Goal: Task Accomplishment & Management: Manage account settings

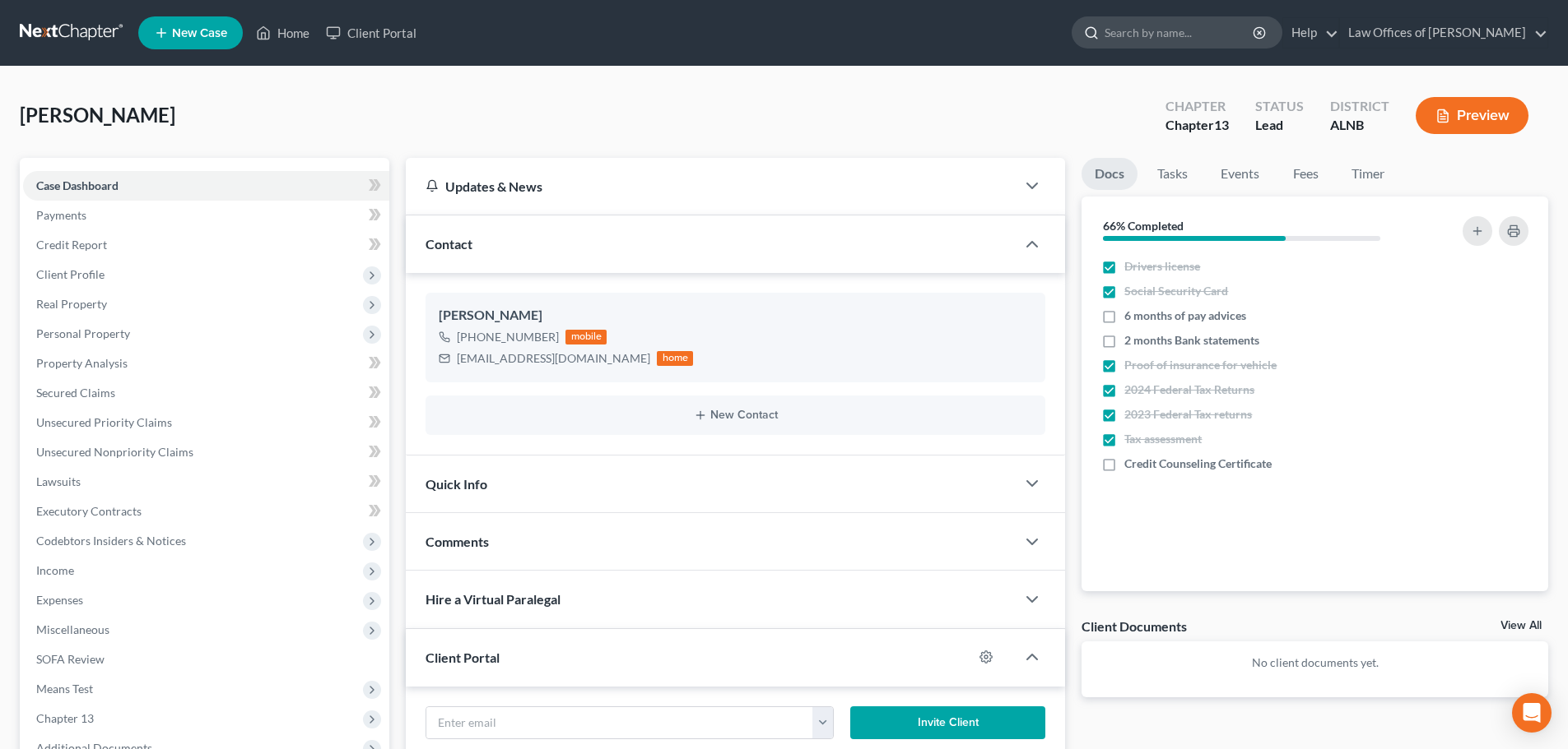
click at [1186, 34] on input "search" at bounding box center [1179, 32] width 150 height 30
type input "[PERSON_NAME]"
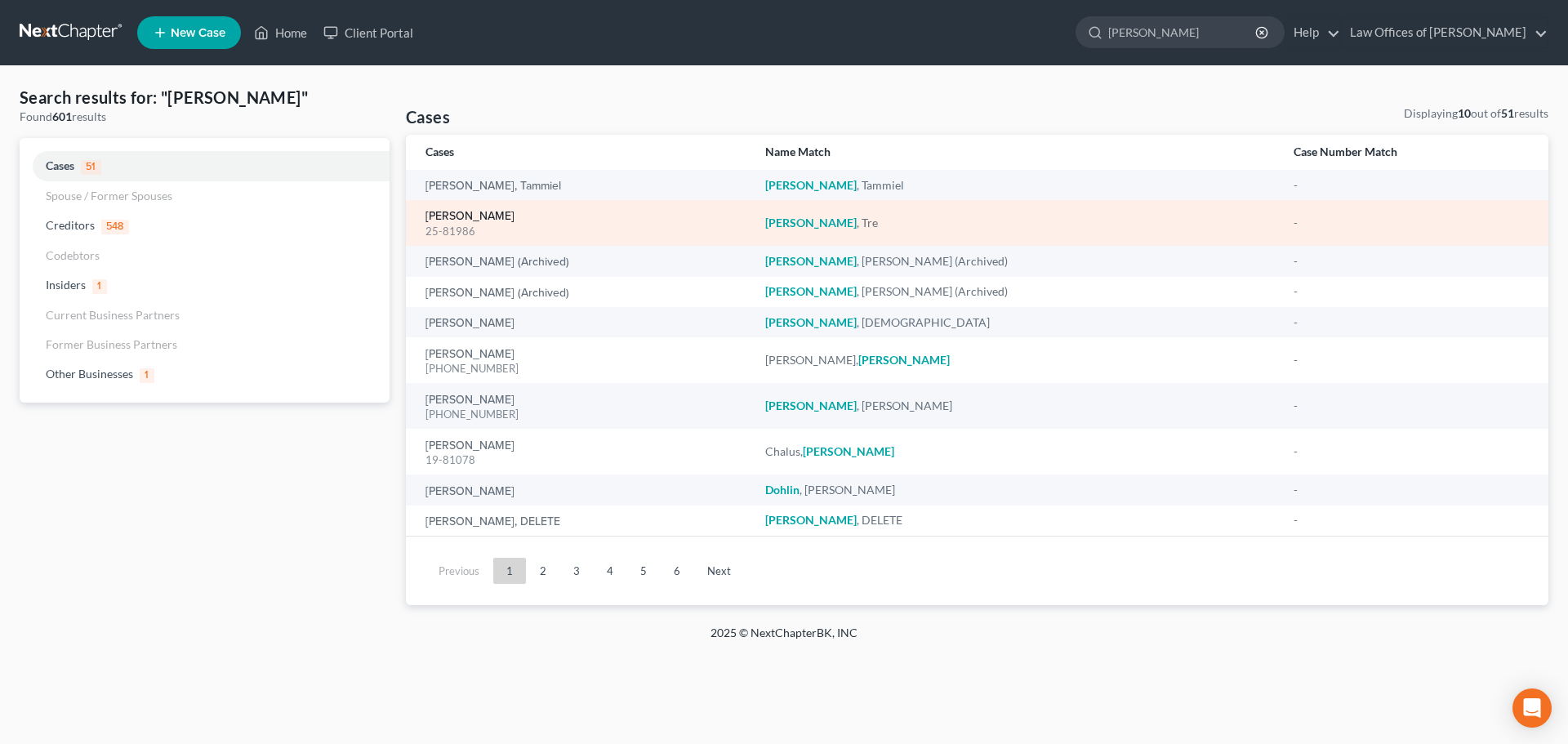
click at [465, 215] on link "[PERSON_NAME]" at bounding box center [470, 216] width 89 height 12
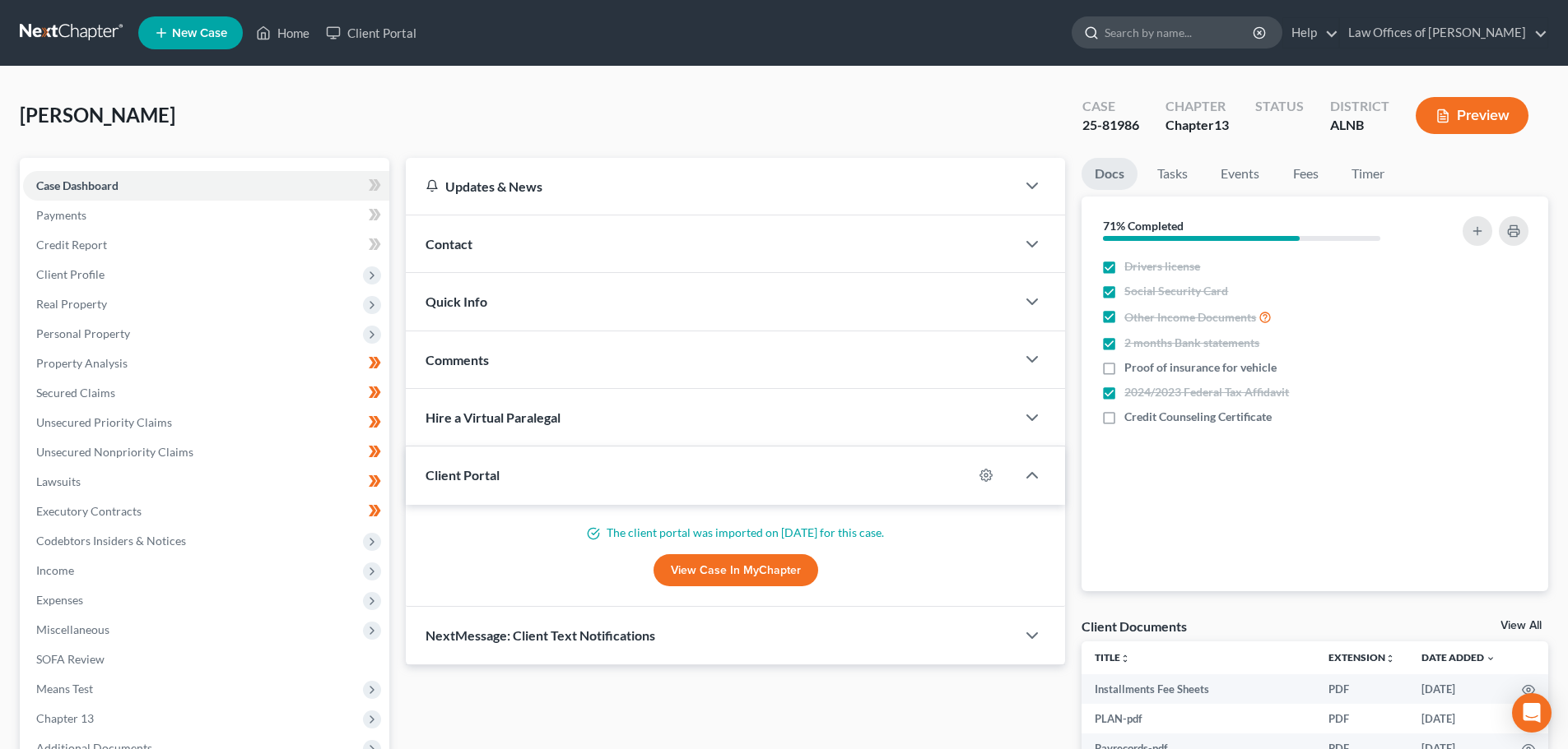
click at [1215, 35] on input "search" at bounding box center [1179, 32] width 150 height 30
type input "[PERSON_NAME]"
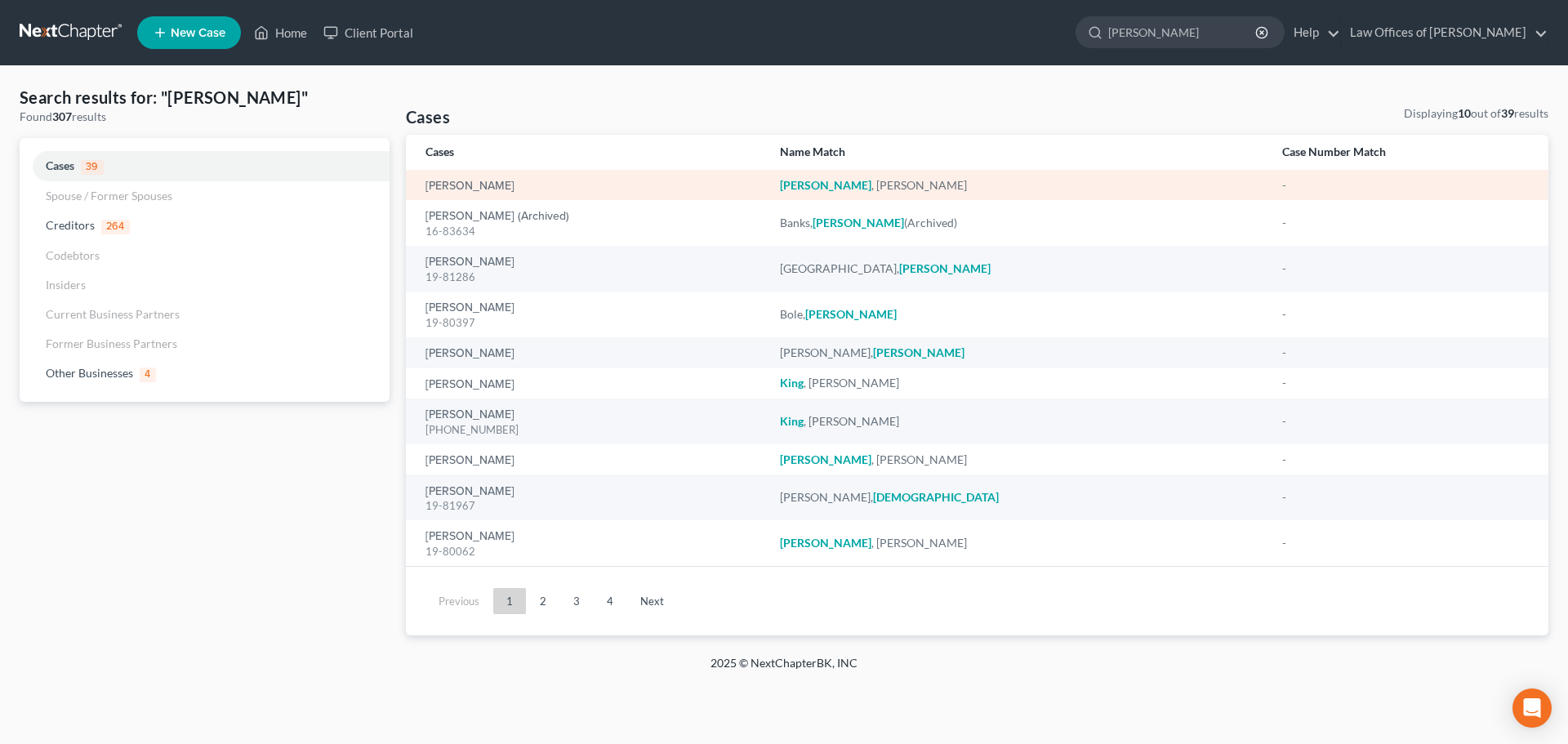
click at [483, 173] on td "[PERSON_NAME]" at bounding box center [586, 185] width 361 height 30
click at [470, 187] on link "[PERSON_NAME]" at bounding box center [470, 186] width 89 height 12
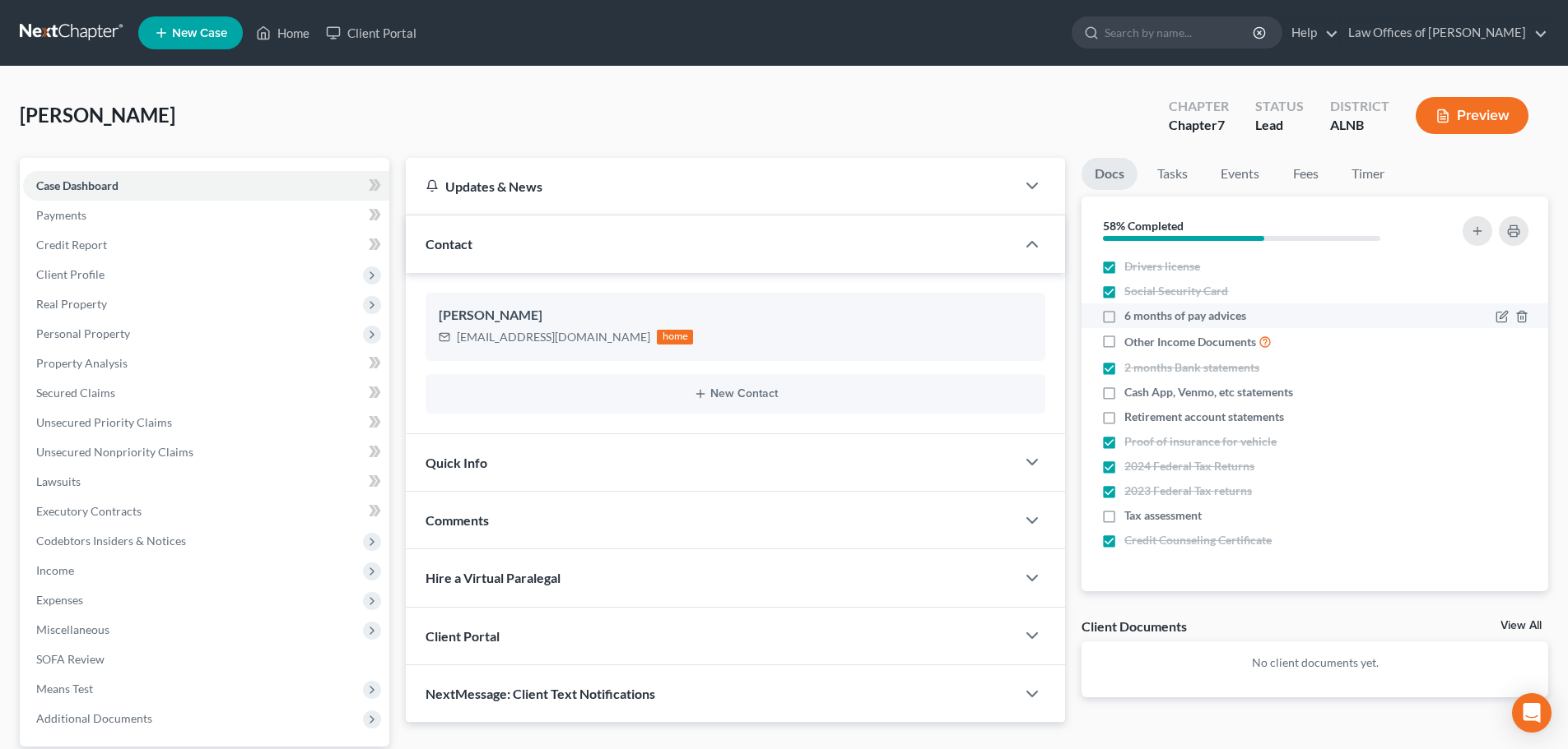
click at [1124, 314] on label "6 months of pay advices" at bounding box center [1185, 316] width 122 height 16
click at [1130, 314] on input "6 months of pay advices" at bounding box center [1136, 313] width 11 height 11
checkbox input "true"
click at [1124, 515] on label "Tax assessment" at bounding box center [1162, 516] width 77 height 16
click at [1130, 515] on input "Tax assessment" at bounding box center [1136, 513] width 11 height 11
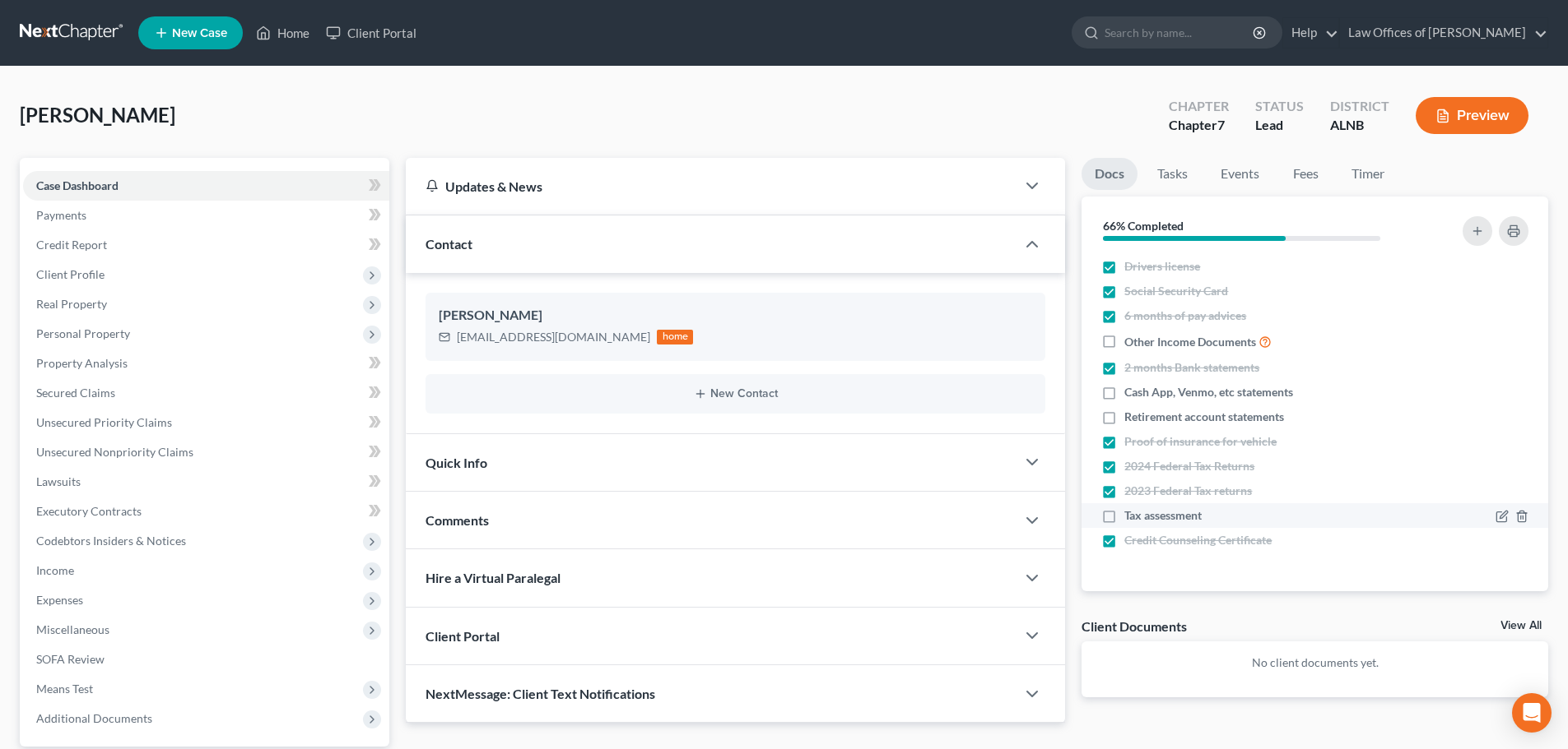
checkbox input "true"
click at [1519, 390] on icon "button" at bounding box center [1522, 394] width 7 height 11
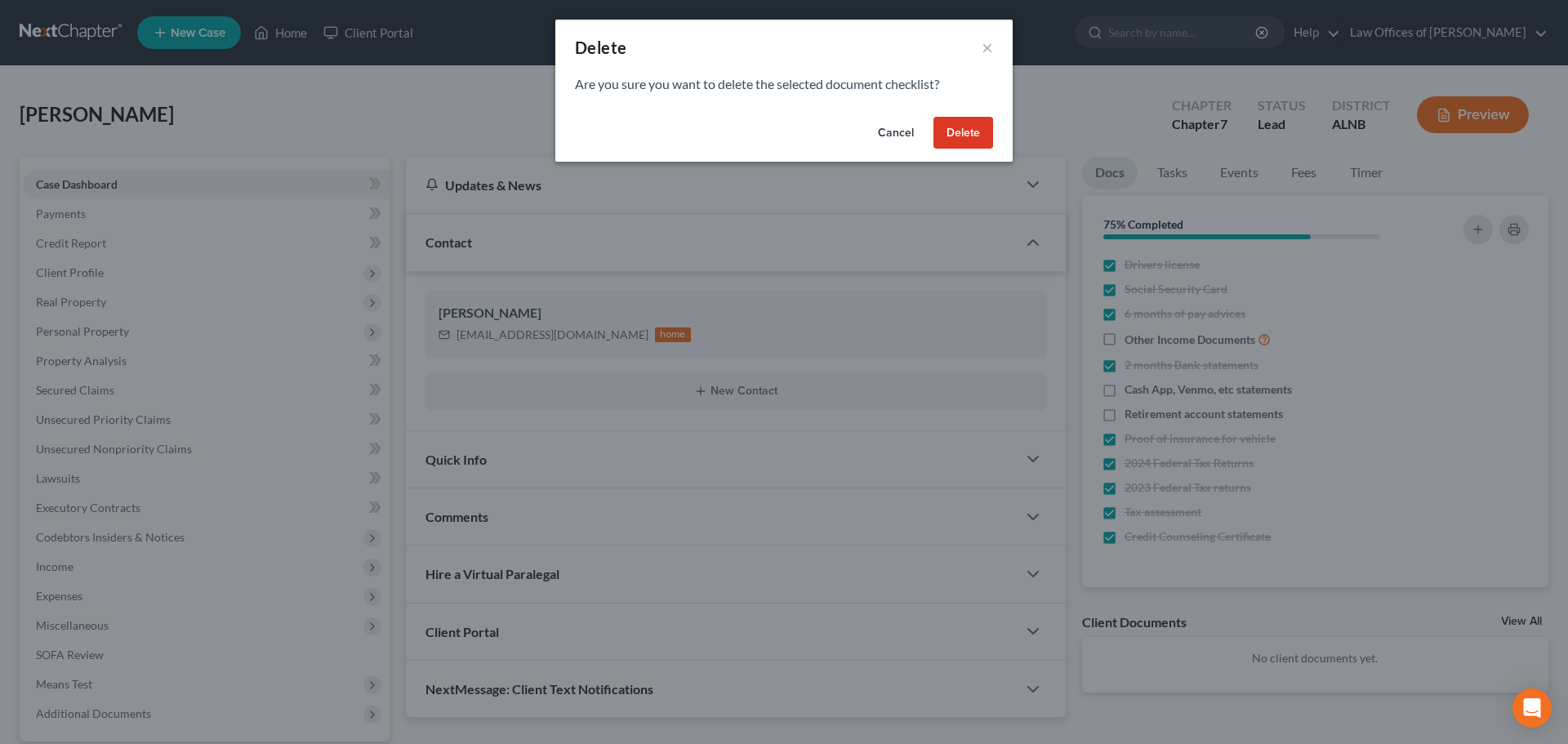
click at [962, 129] on button "Delete" at bounding box center [964, 133] width 60 height 33
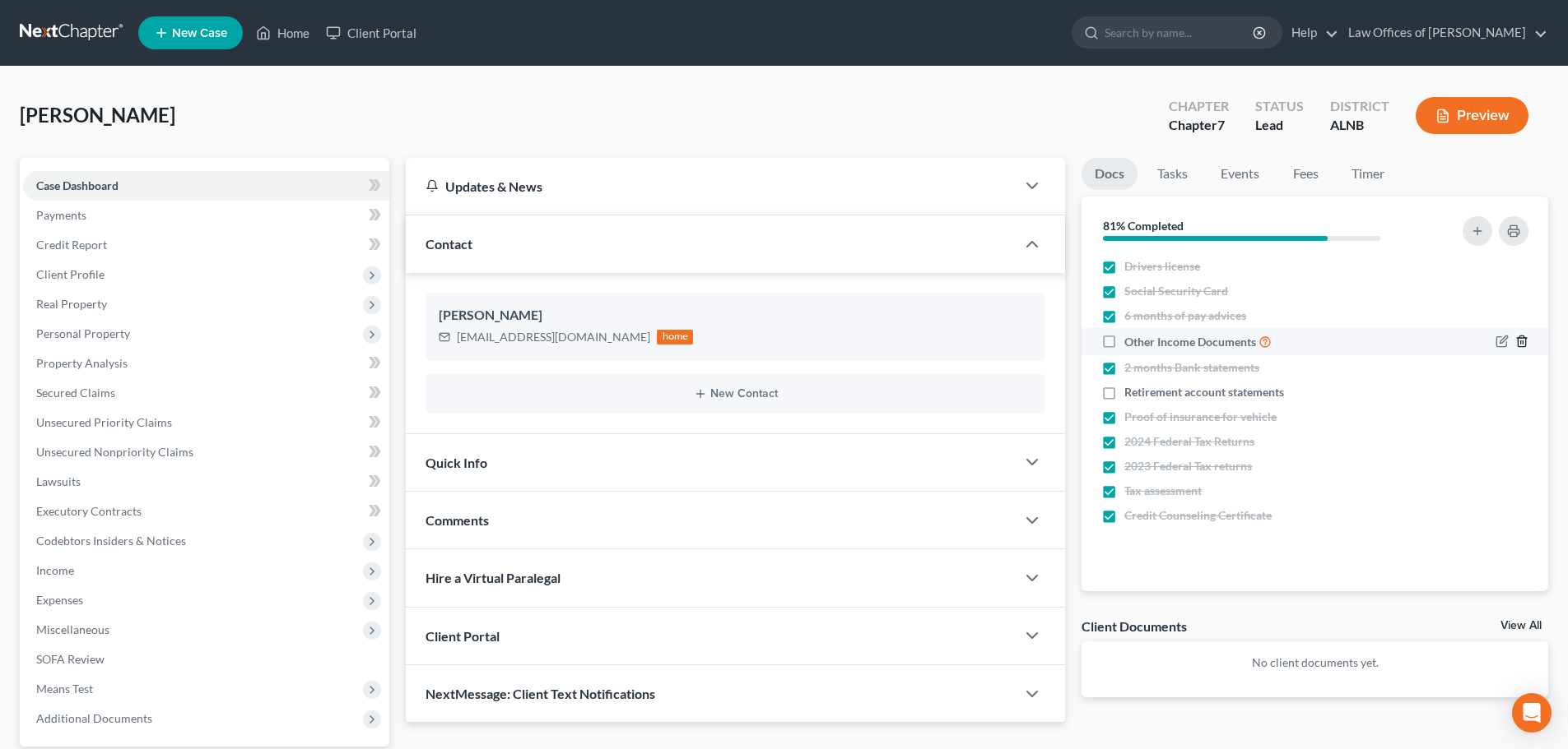
click at [1521, 340] on icon "button" at bounding box center [1522, 341] width 13 height 13
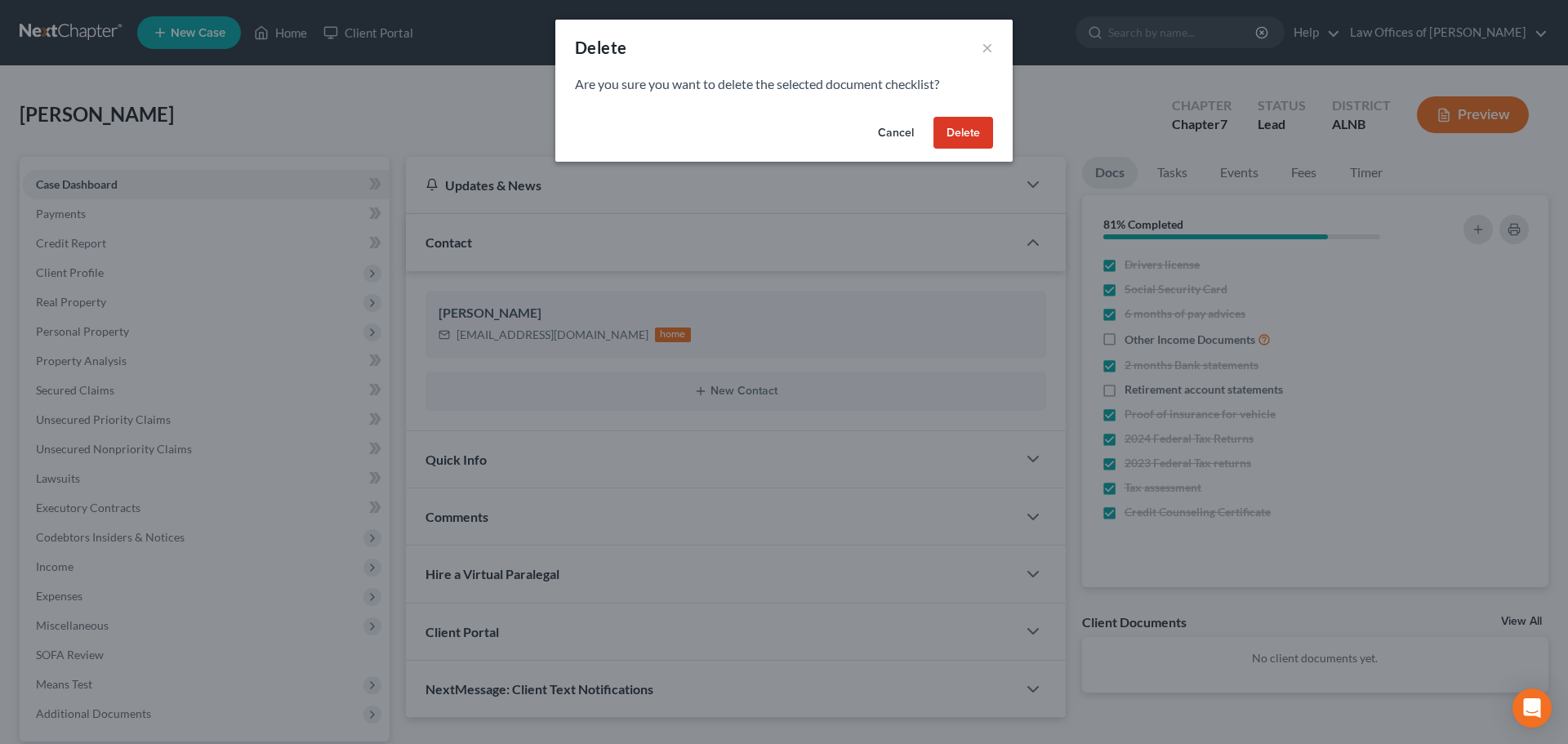
click at [950, 138] on button "Delete" at bounding box center [964, 133] width 60 height 33
